Goal: Information Seeking & Learning: Learn about a topic

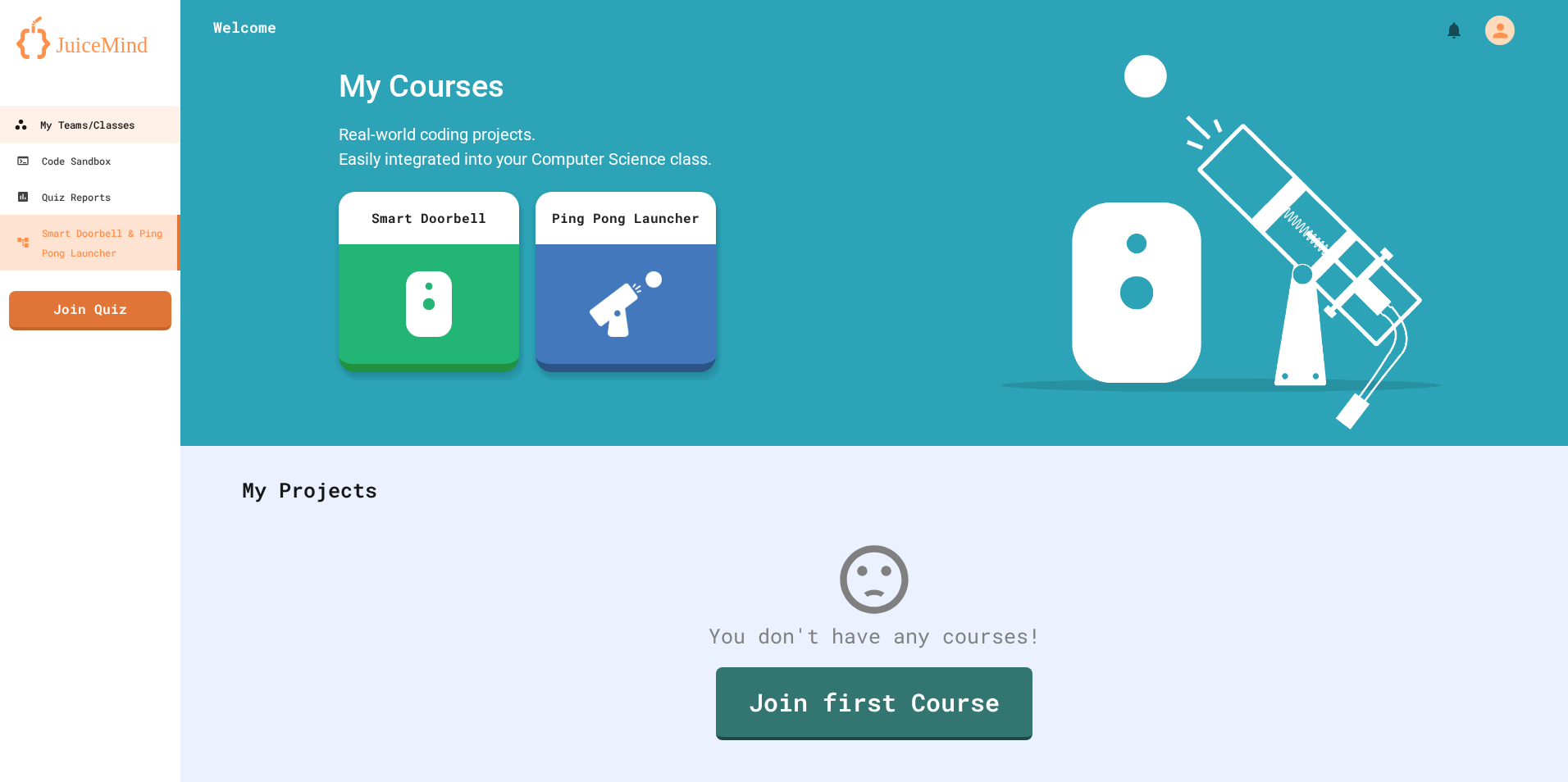
click at [88, 109] on link "My Teams/Classes" at bounding box center [90, 124] width 186 height 37
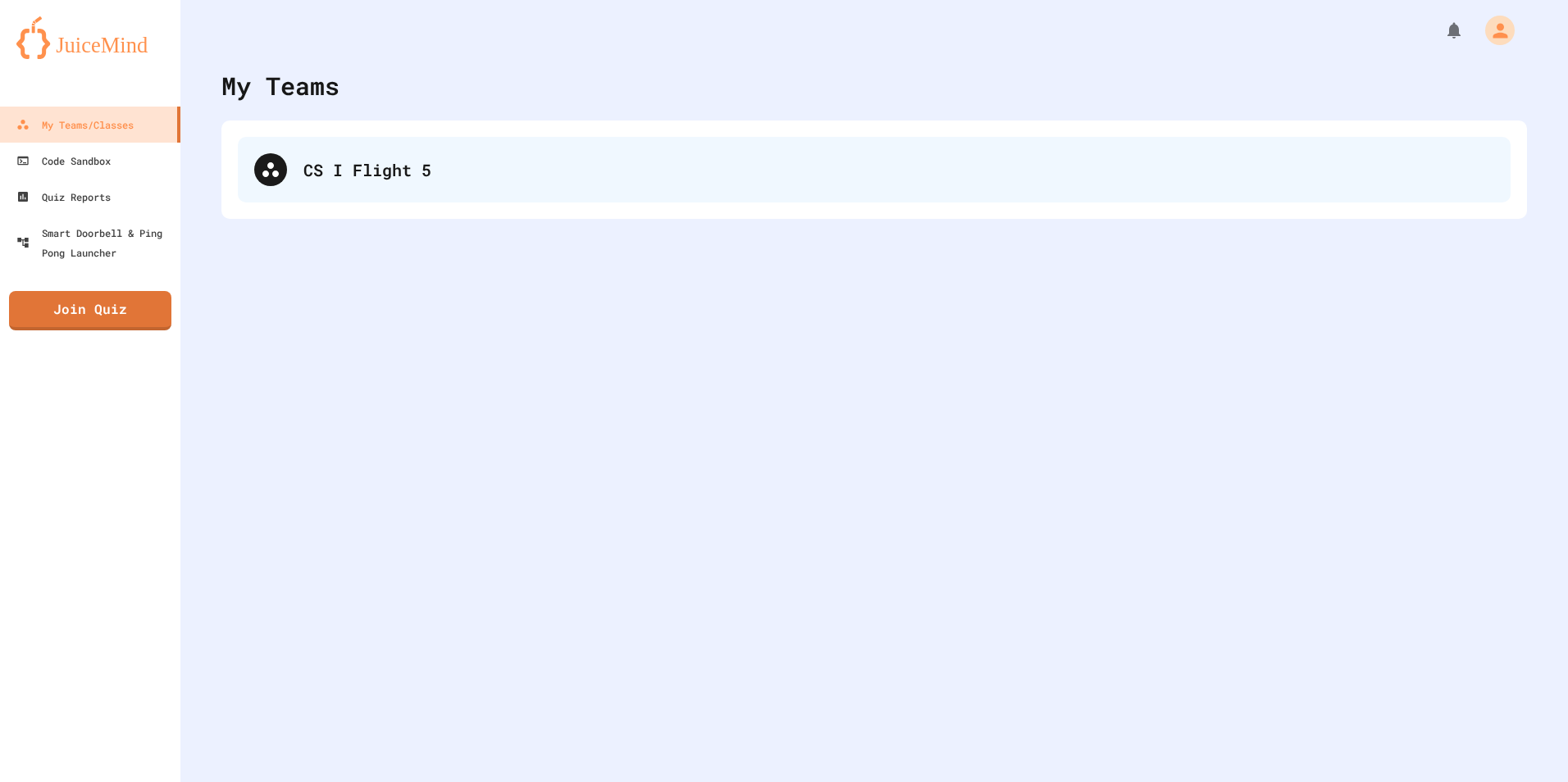
click at [452, 142] on div "CS I Flight 5" at bounding box center [874, 169] width 1273 height 65
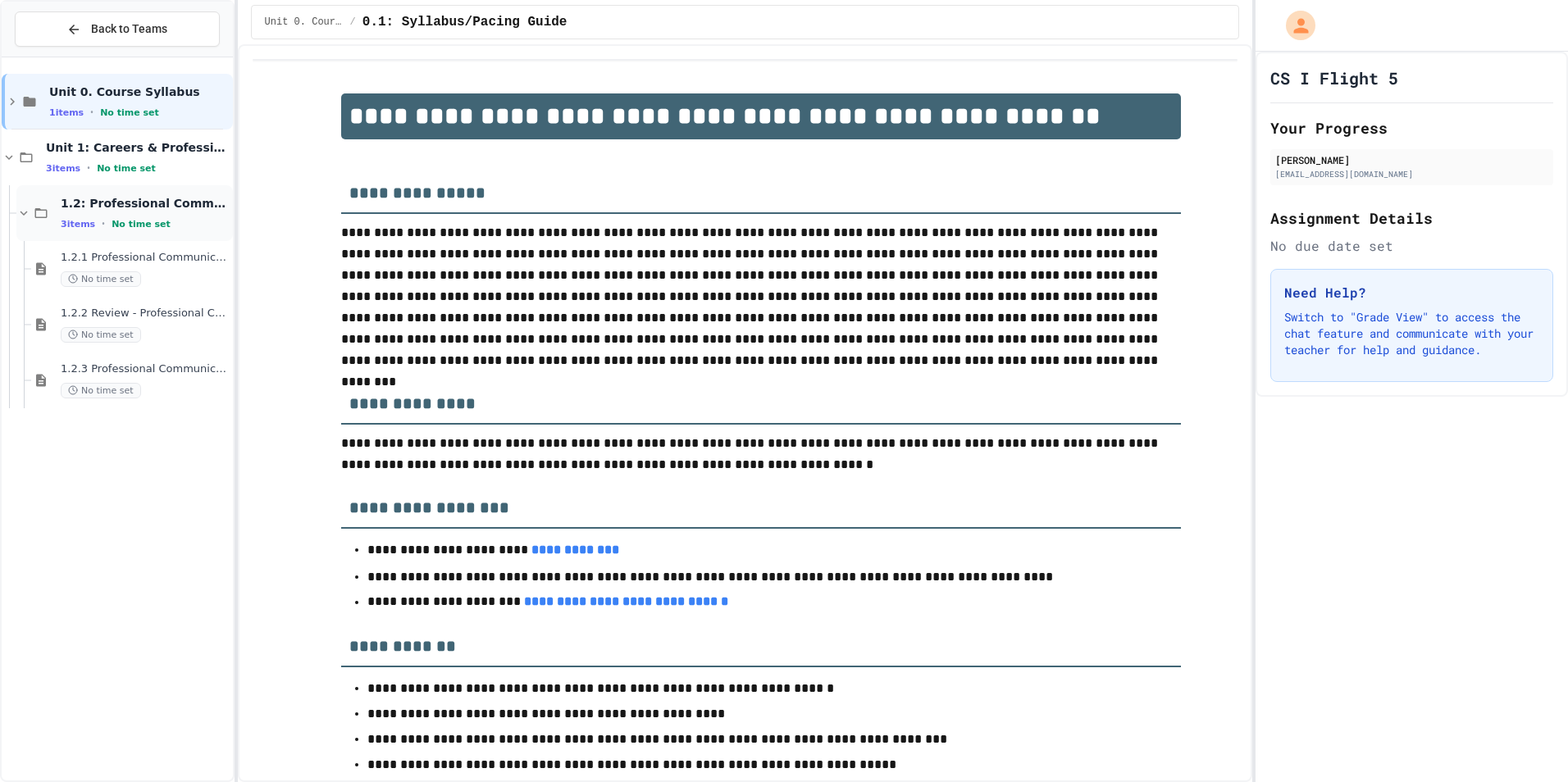
click at [123, 231] on div "1.2: Professional Communication 3 items • No time set" at bounding box center [125, 213] width 216 height 56
drag, startPoint x: 132, startPoint y: 177, endPoint x: 129, endPoint y: 193, distance: 16.3
click at [132, 178] on div "Unit 1: Careers & Professionalism 3 items • No time set" at bounding box center [117, 157] width 231 height 56
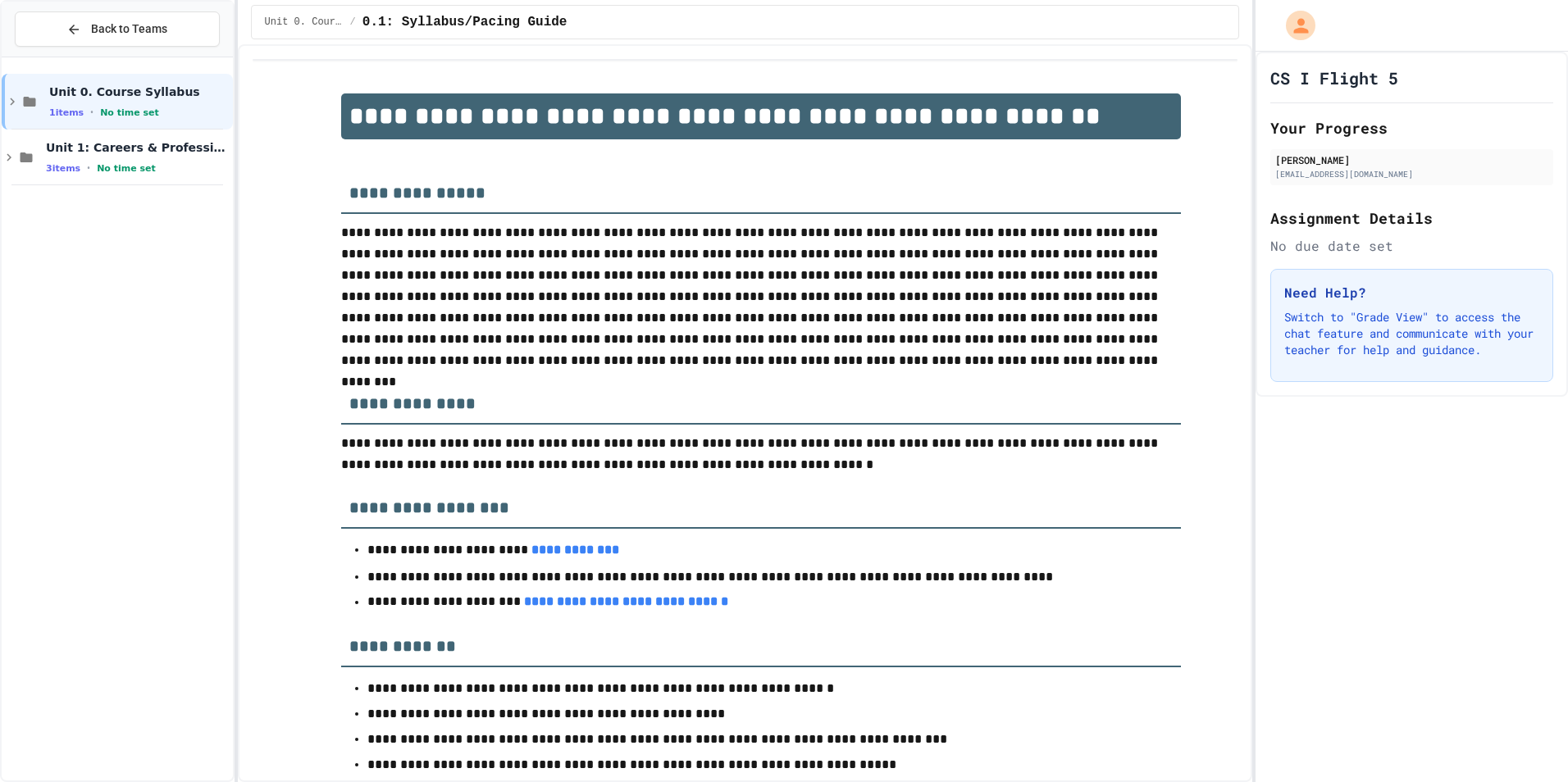
click at [123, 211] on div "Unit 0. Course Syllabus 1 items • No time set Unit 1: Careers & Professionalism…" at bounding box center [117, 418] width 231 height 710
click at [118, 173] on span "No time set" at bounding box center [126, 168] width 59 height 10
click at [116, 237] on div "1.2: Professional Communication 3 items • No time set" at bounding box center [125, 213] width 216 height 56
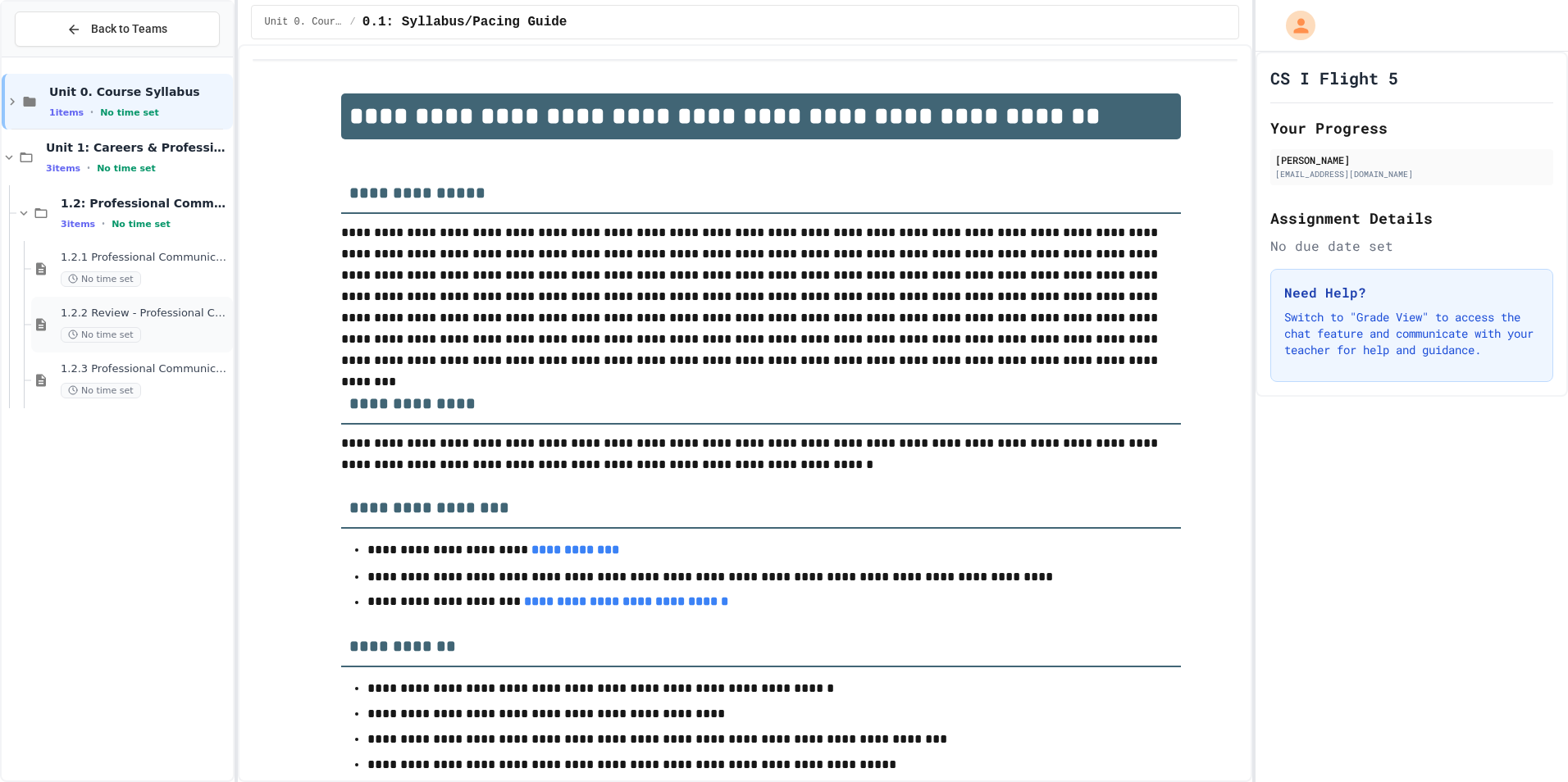
click at [120, 300] on div "1.2.2 Review - Professional Communication No time set" at bounding box center [131, 324] width 202 height 56
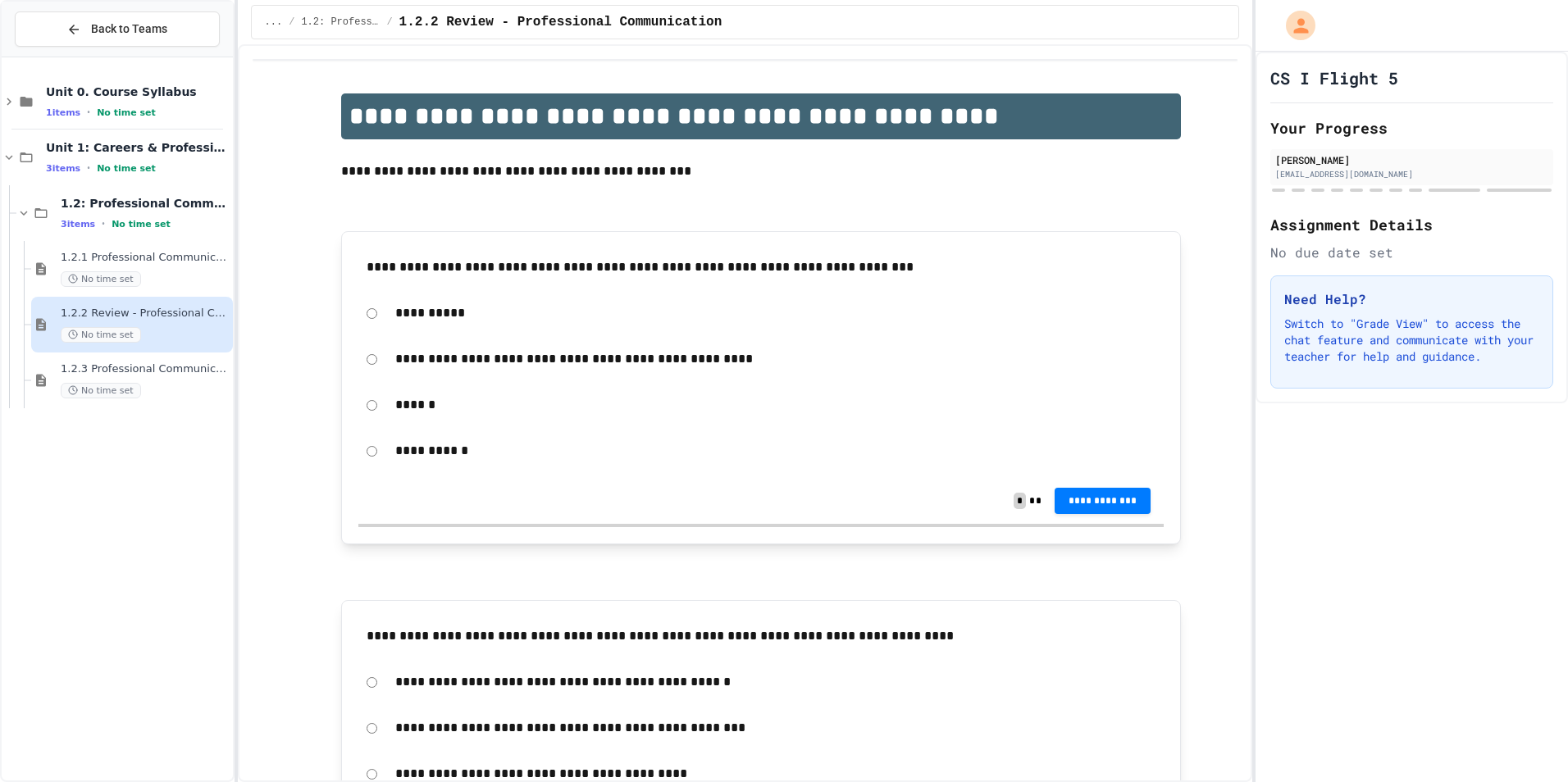
scroll to position [82, 0]
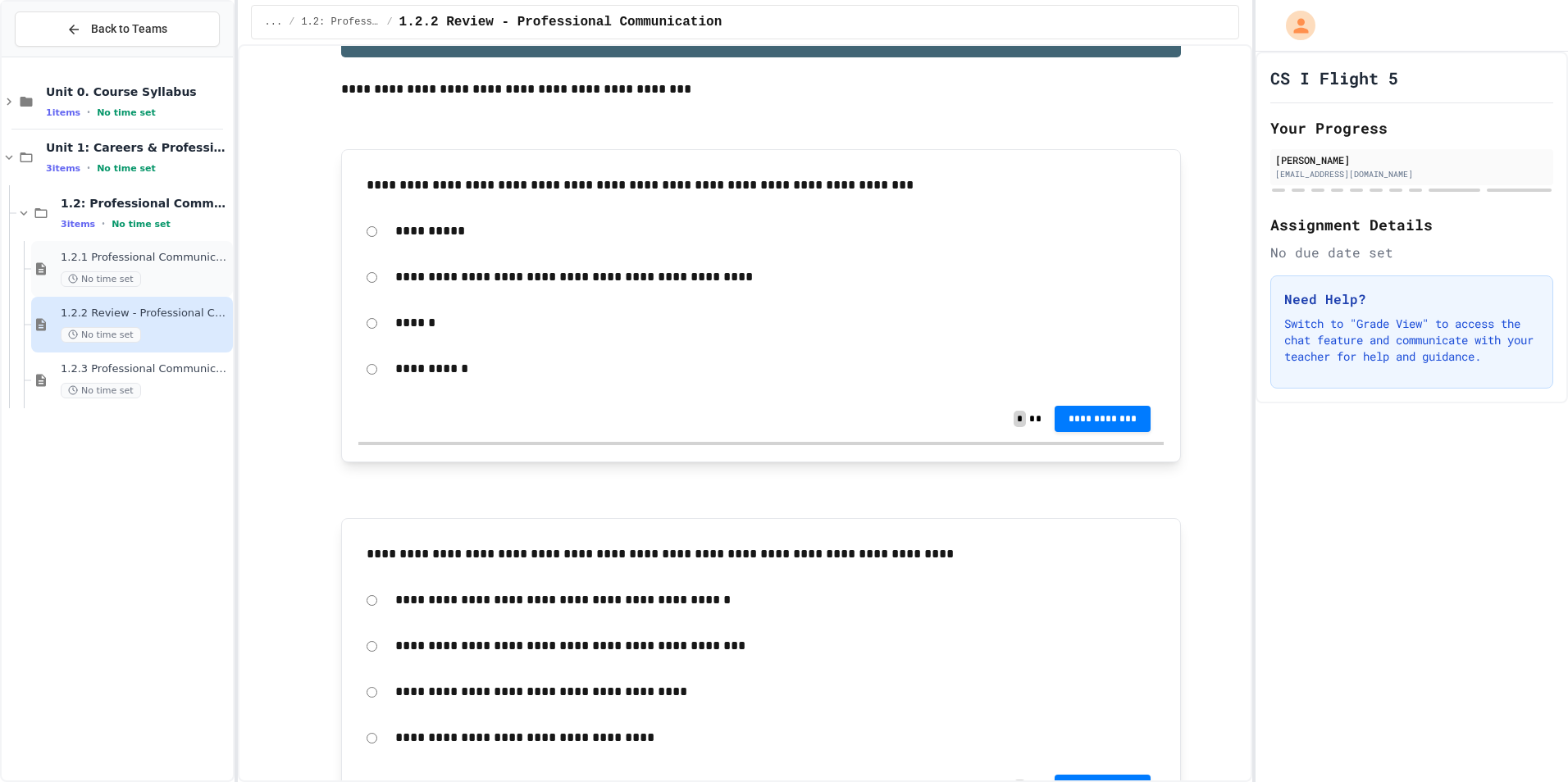
click at [143, 277] on div "No time set" at bounding box center [145, 279] width 169 height 15
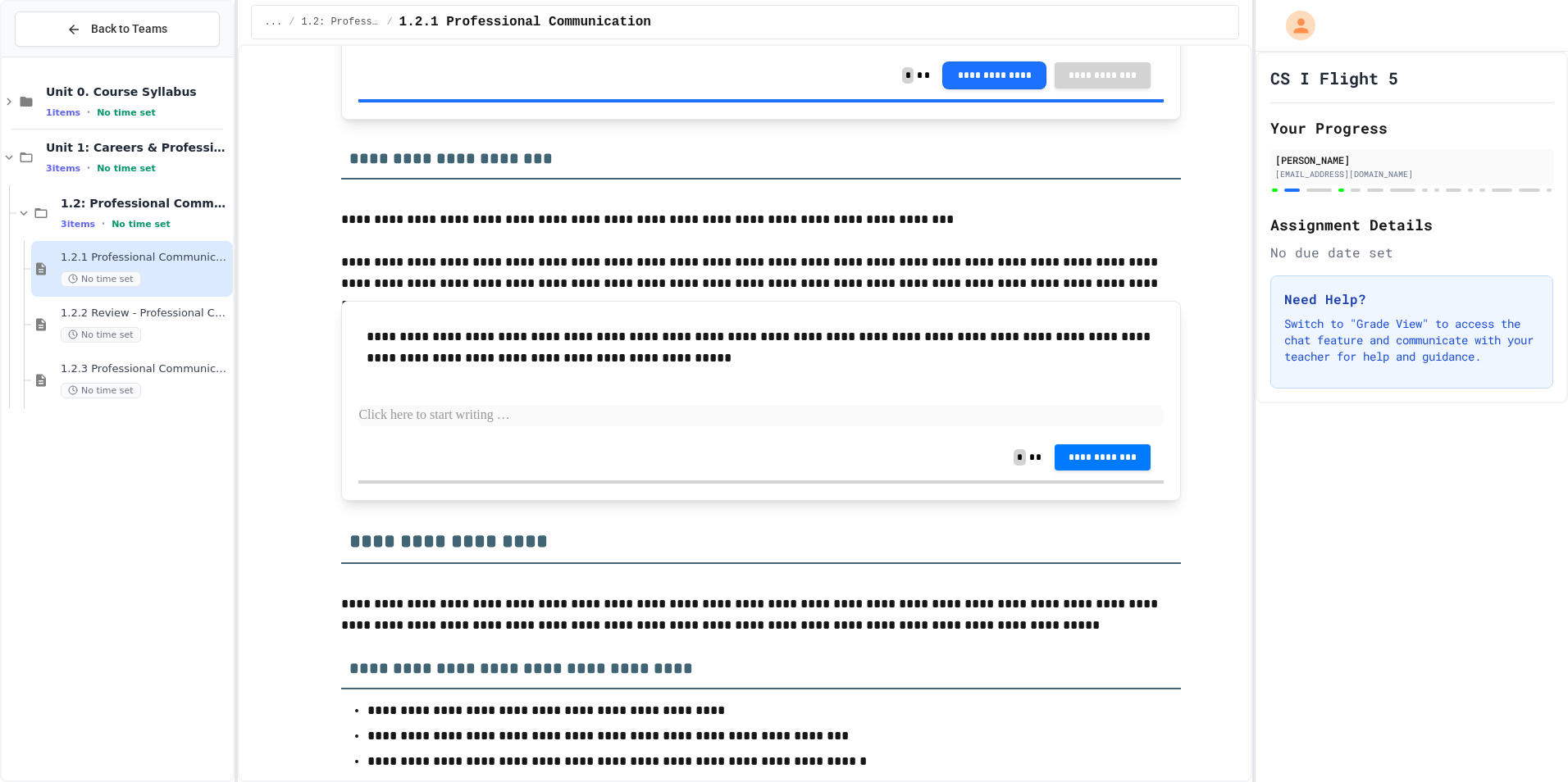
scroll to position [1640, 0]
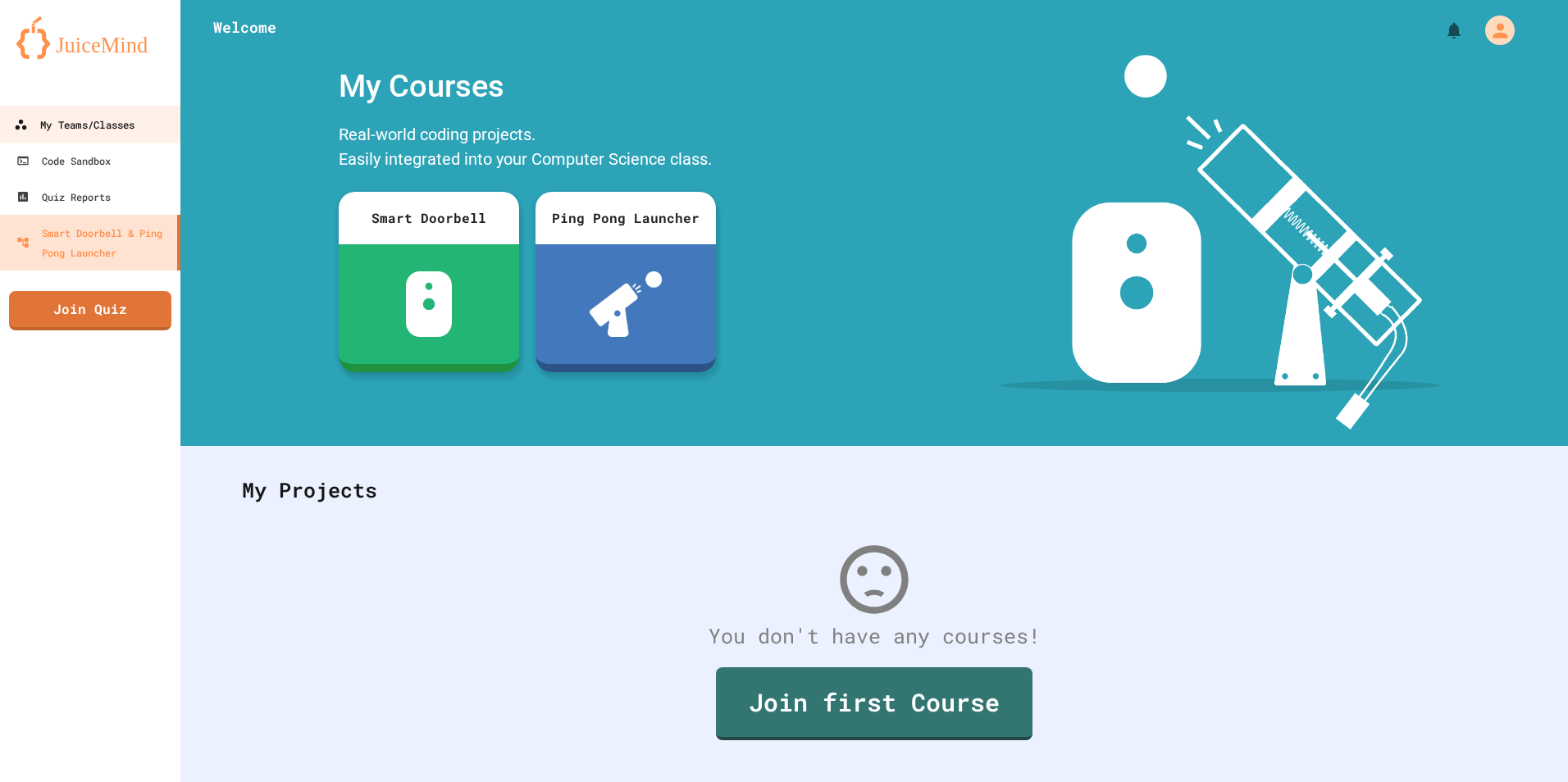
click at [60, 130] on div "My Teams/Classes" at bounding box center [74, 125] width 120 height 21
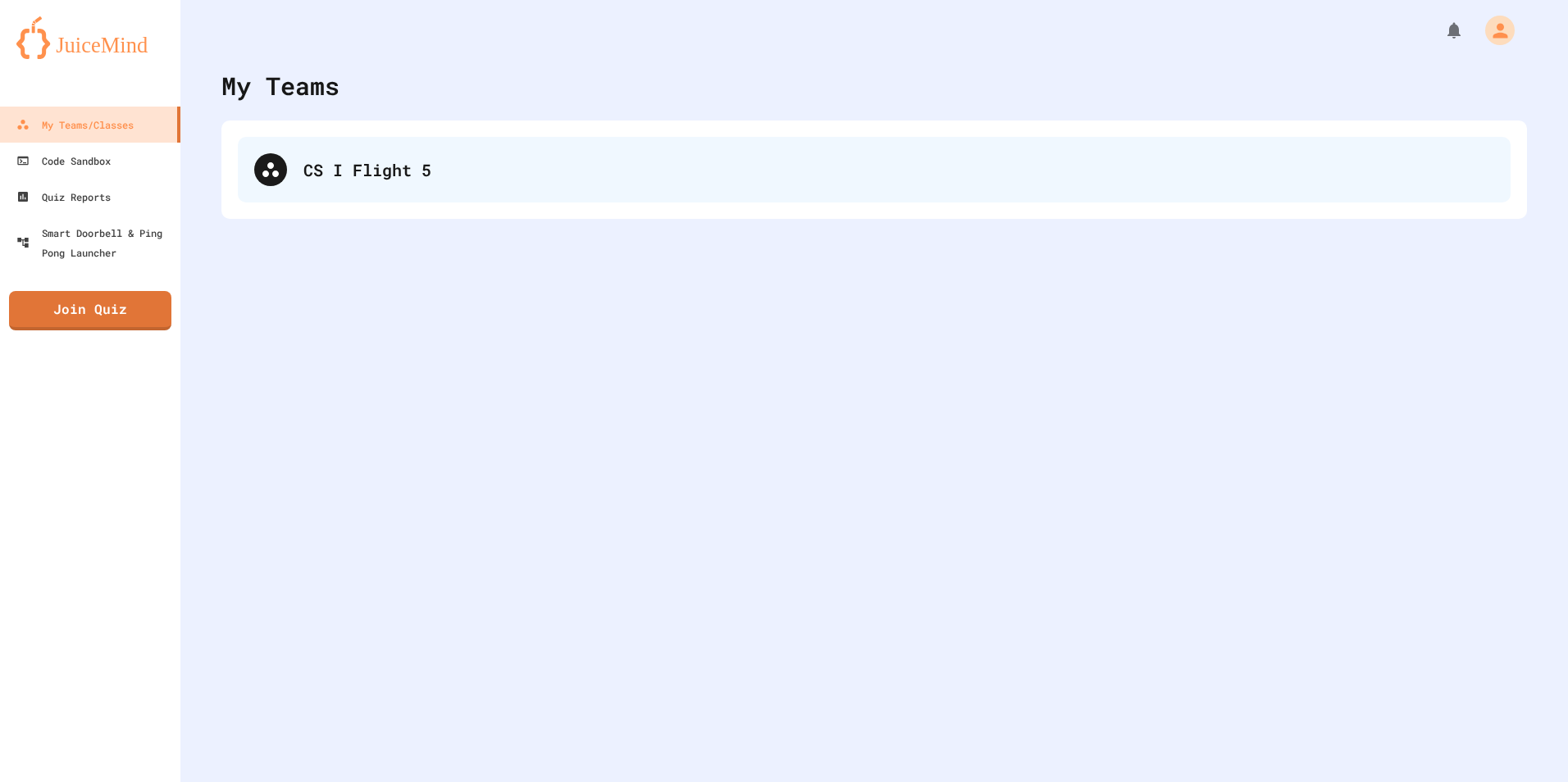
click at [499, 187] on div "CS I Flight 5" at bounding box center [874, 169] width 1273 height 65
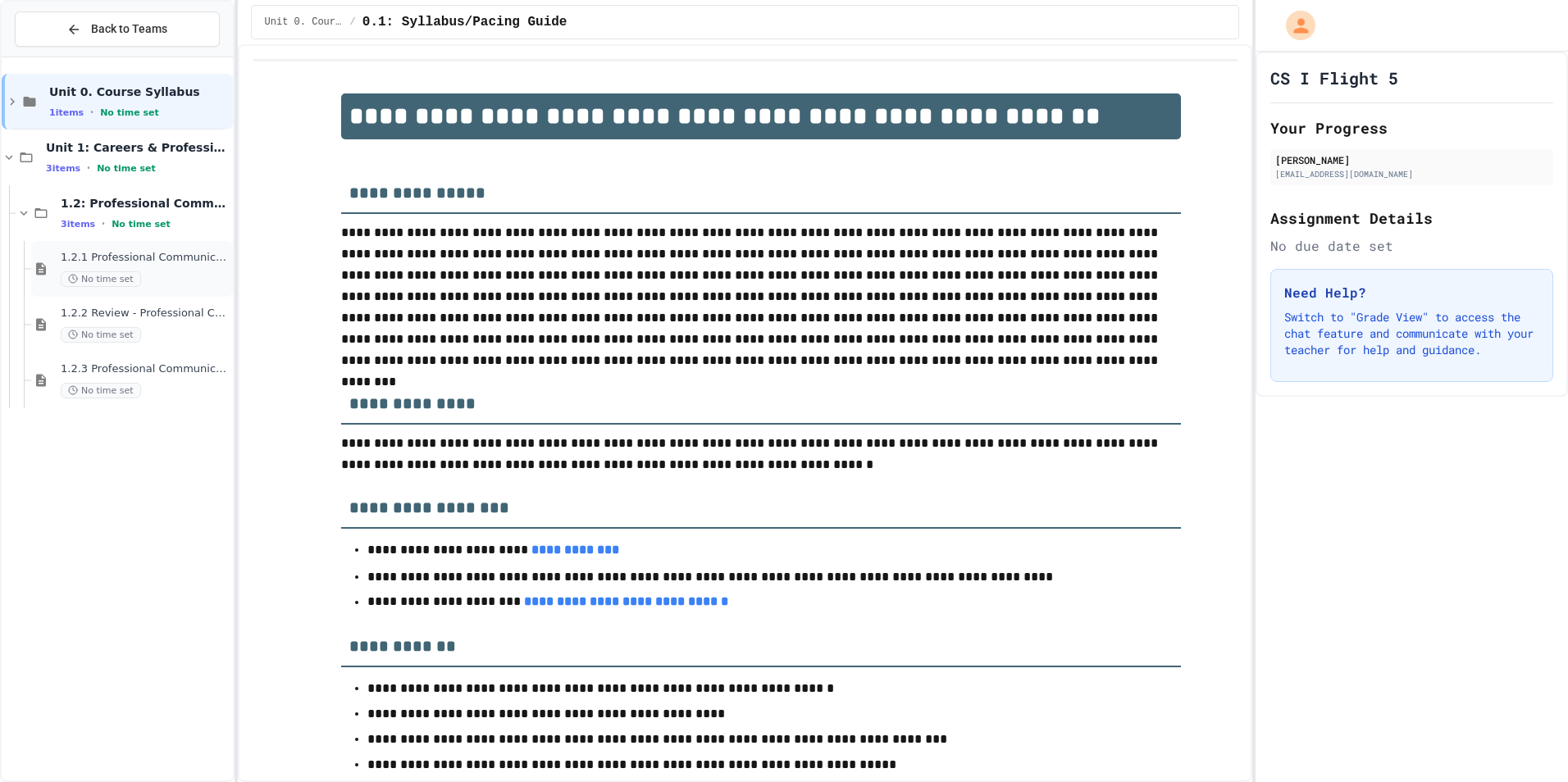
click at [84, 256] on span "1.2.1 Professional Communication" at bounding box center [145, 258] width 169 height 14
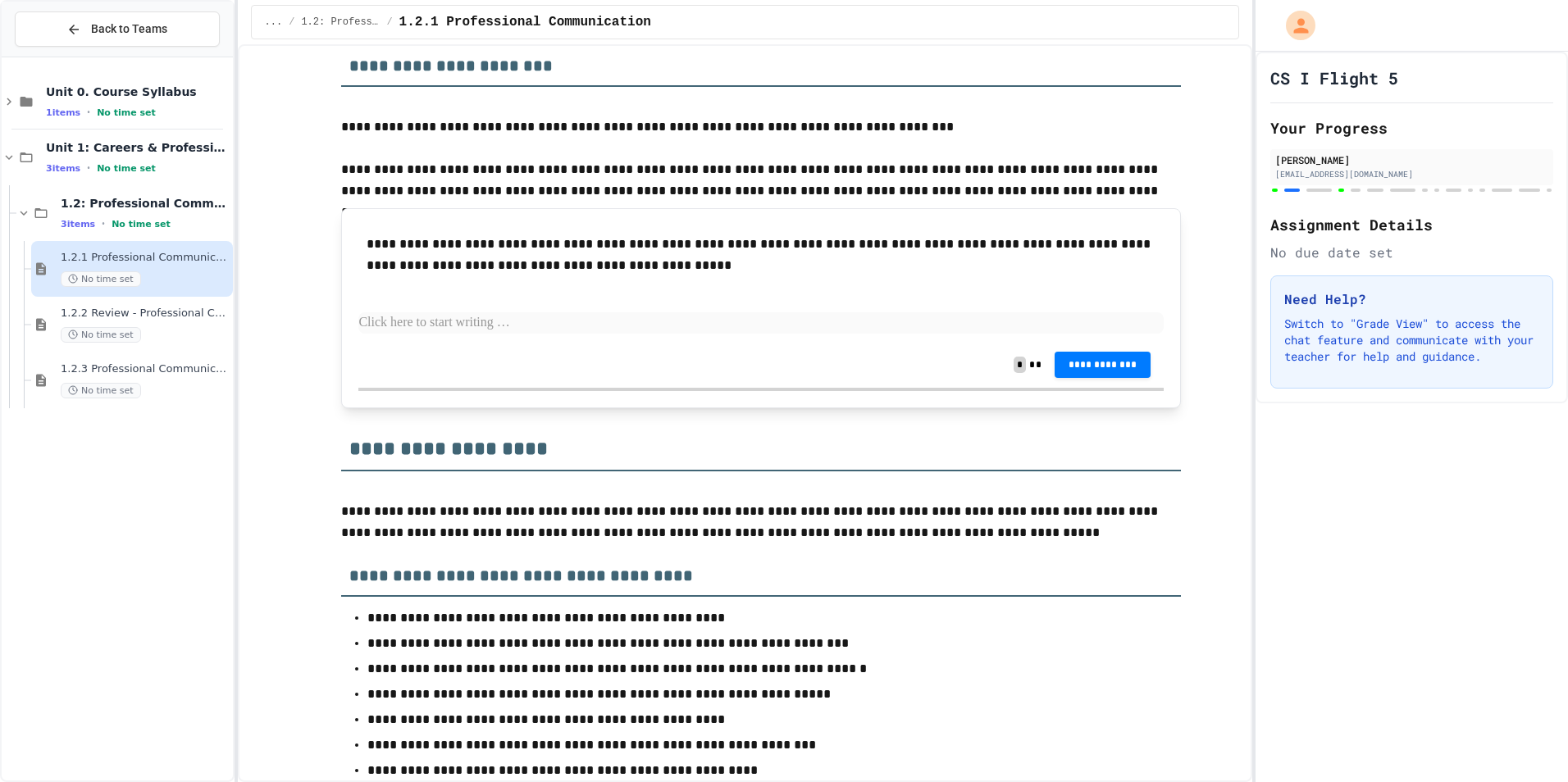
scroll to position [1721, 0]
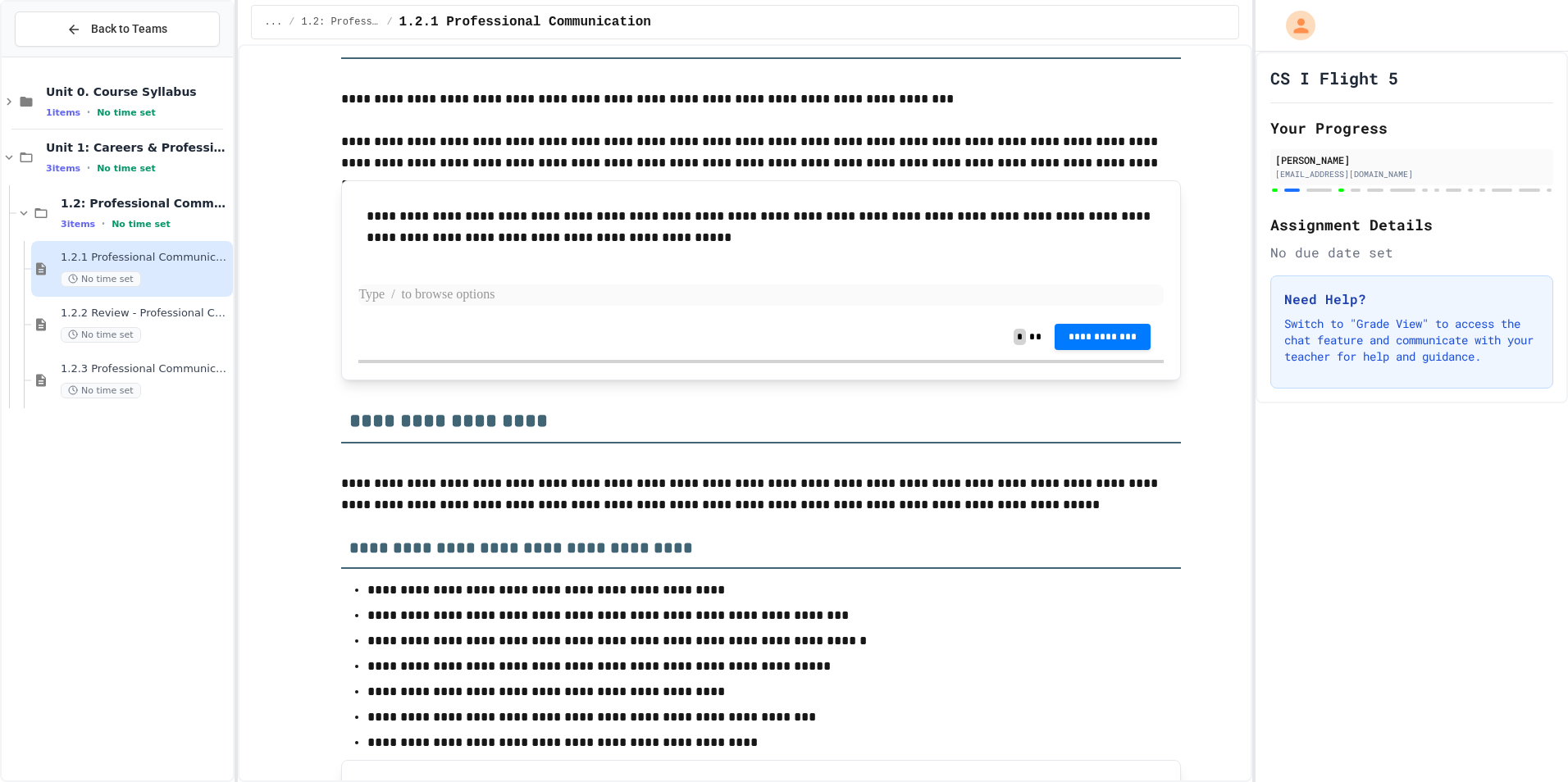
click at [604, 306] on p at bounding box center [761, 294] width 805 height 21
click at [400, 306] on p at bounding box center [761, 294] width 805 height 21
